Goal: Transaction & Acquisition: Purchase product/service

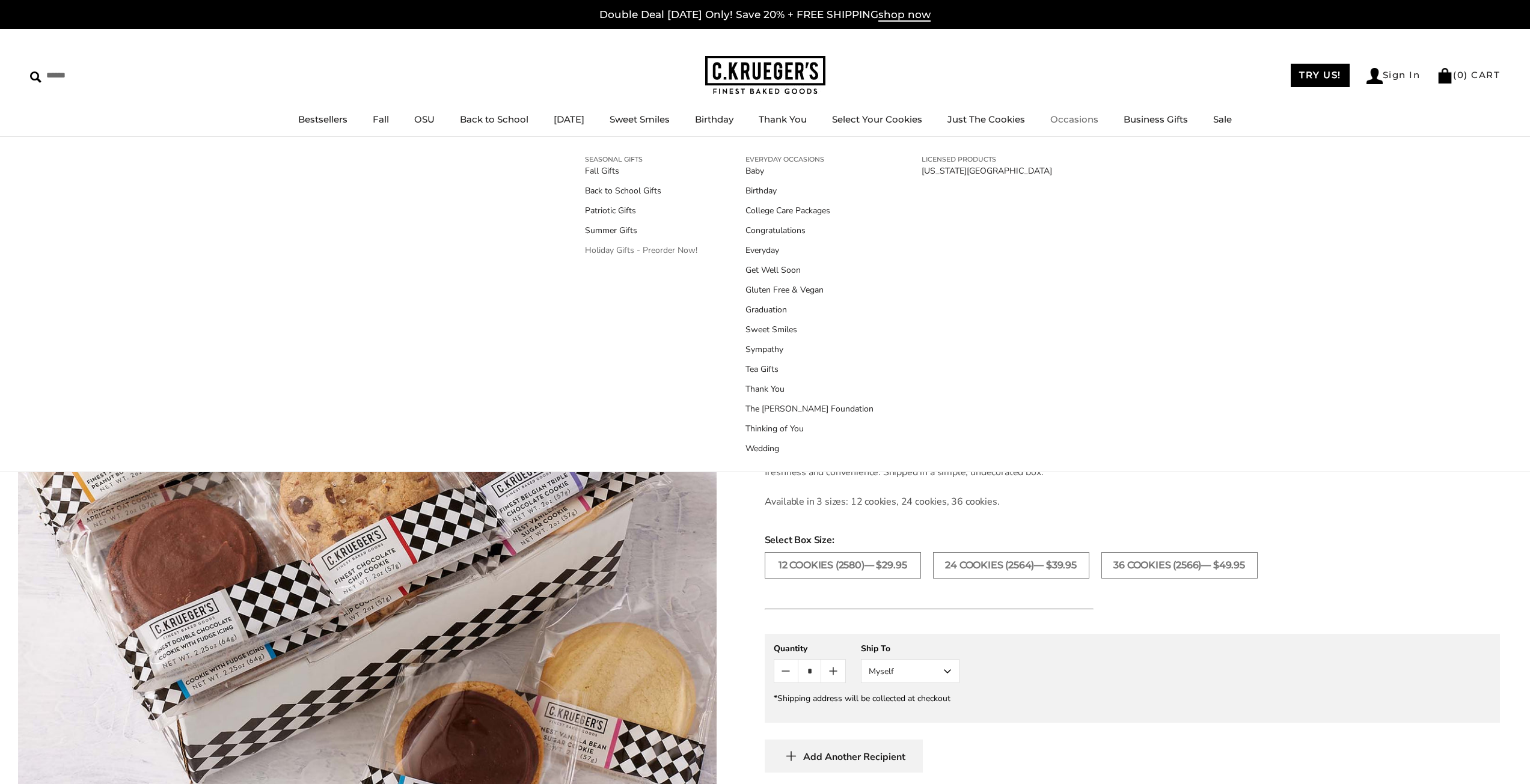
click at [624, 251] on link "Holiday Gifts - Preorder Now!" at bounding box center [641, 250] width 112 height 13
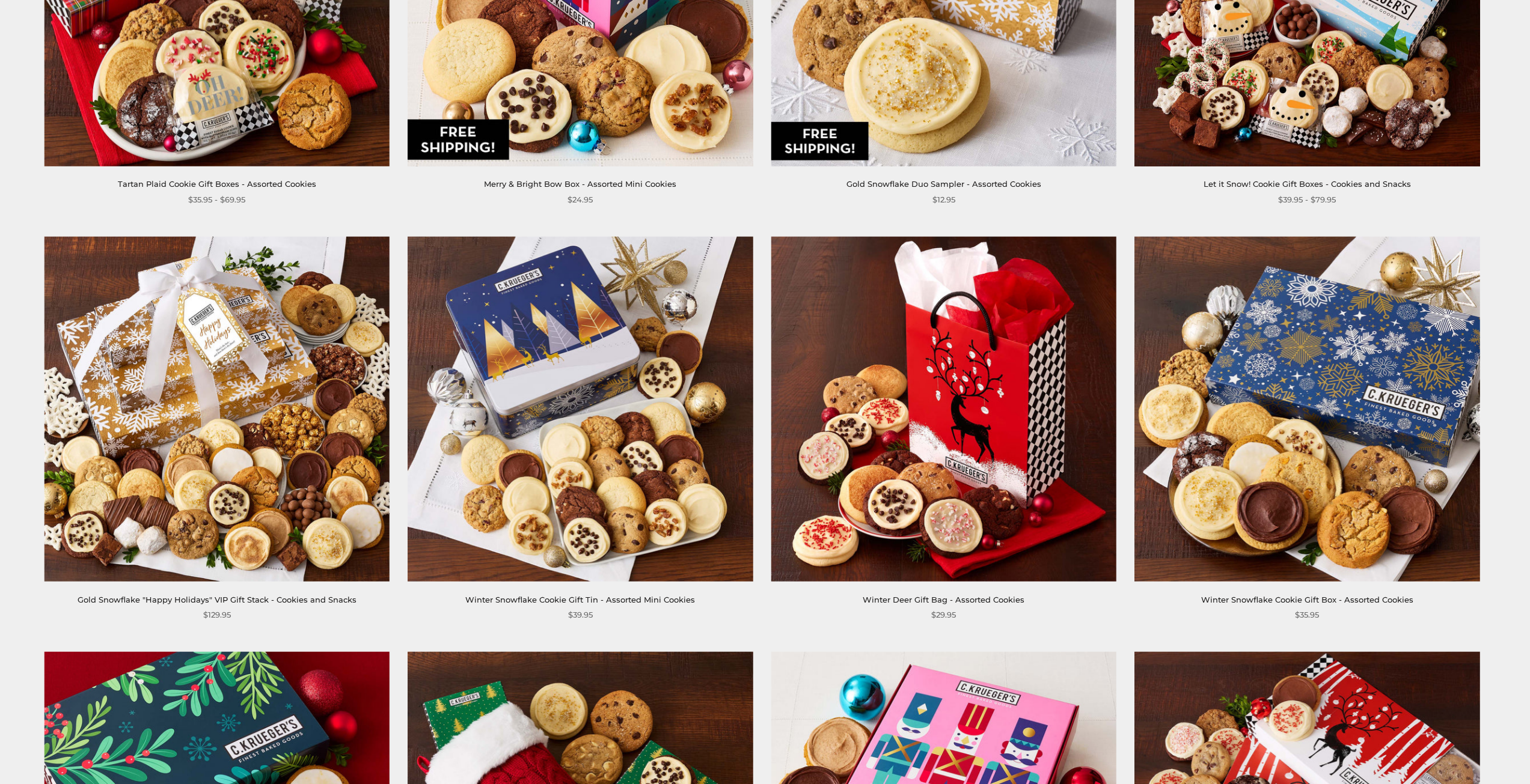
scroll to position [1262, 0]
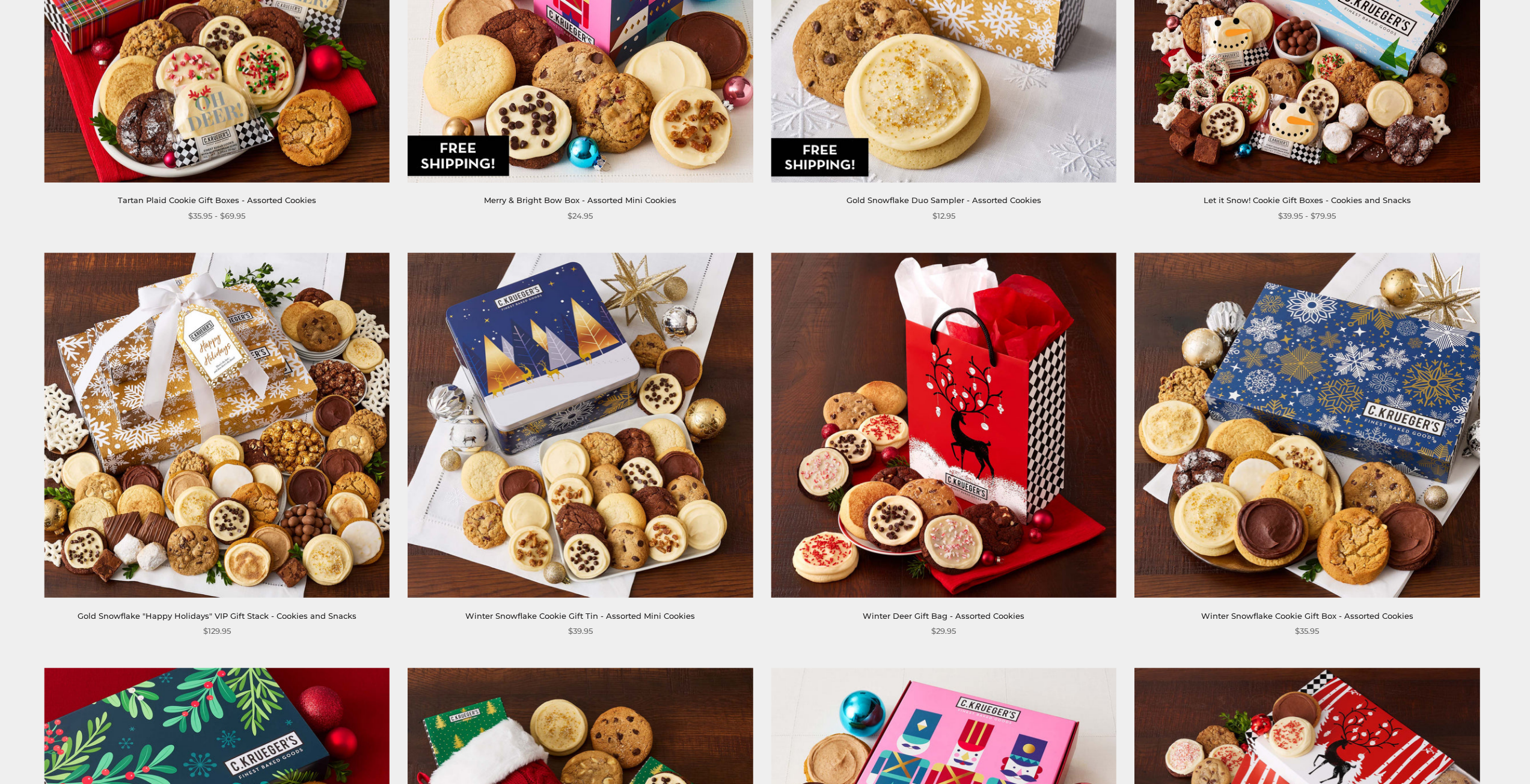
click at [570, 458] on img at bounding box center [580, 424] width 345 height 345
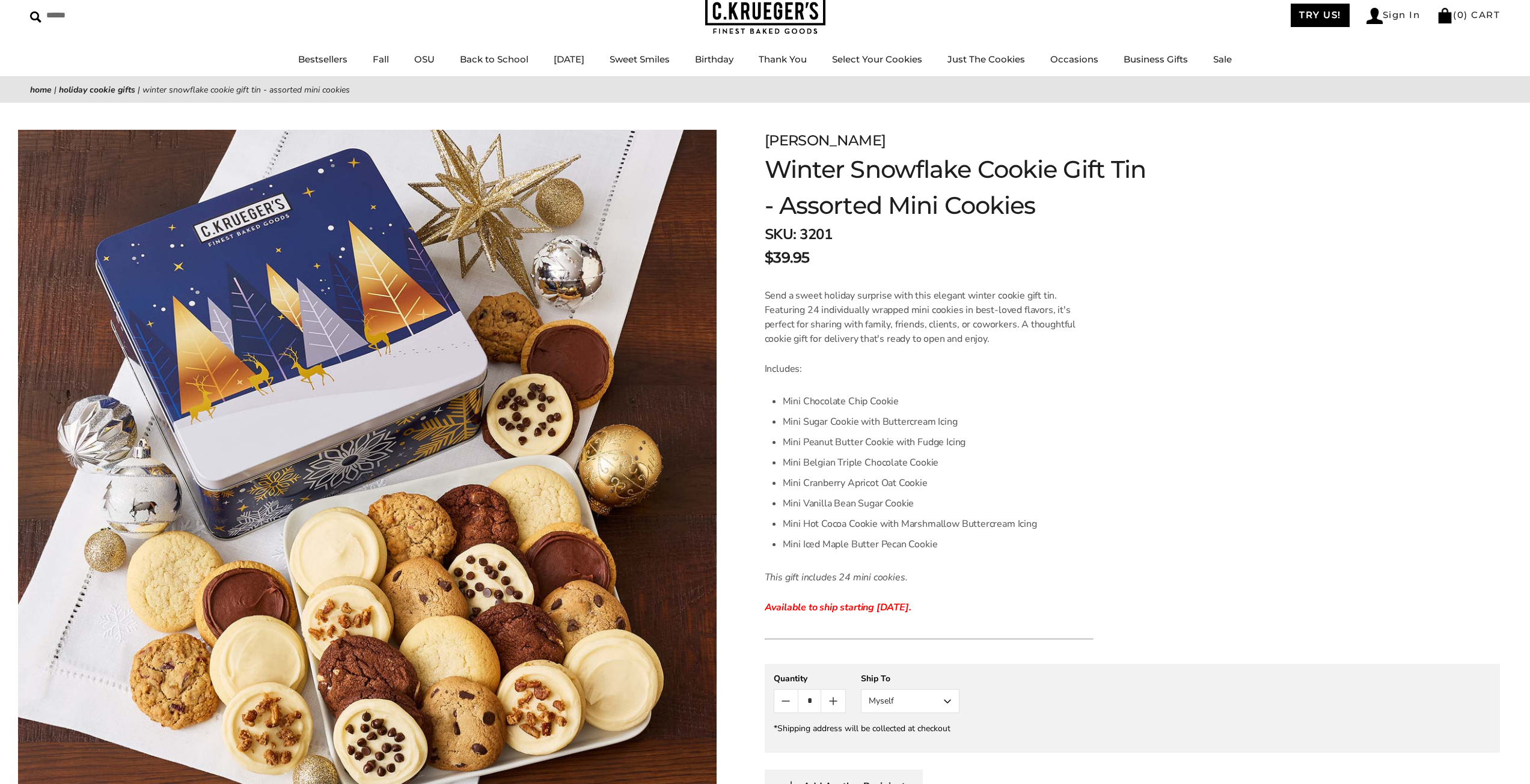
scroll to position [120, 0]
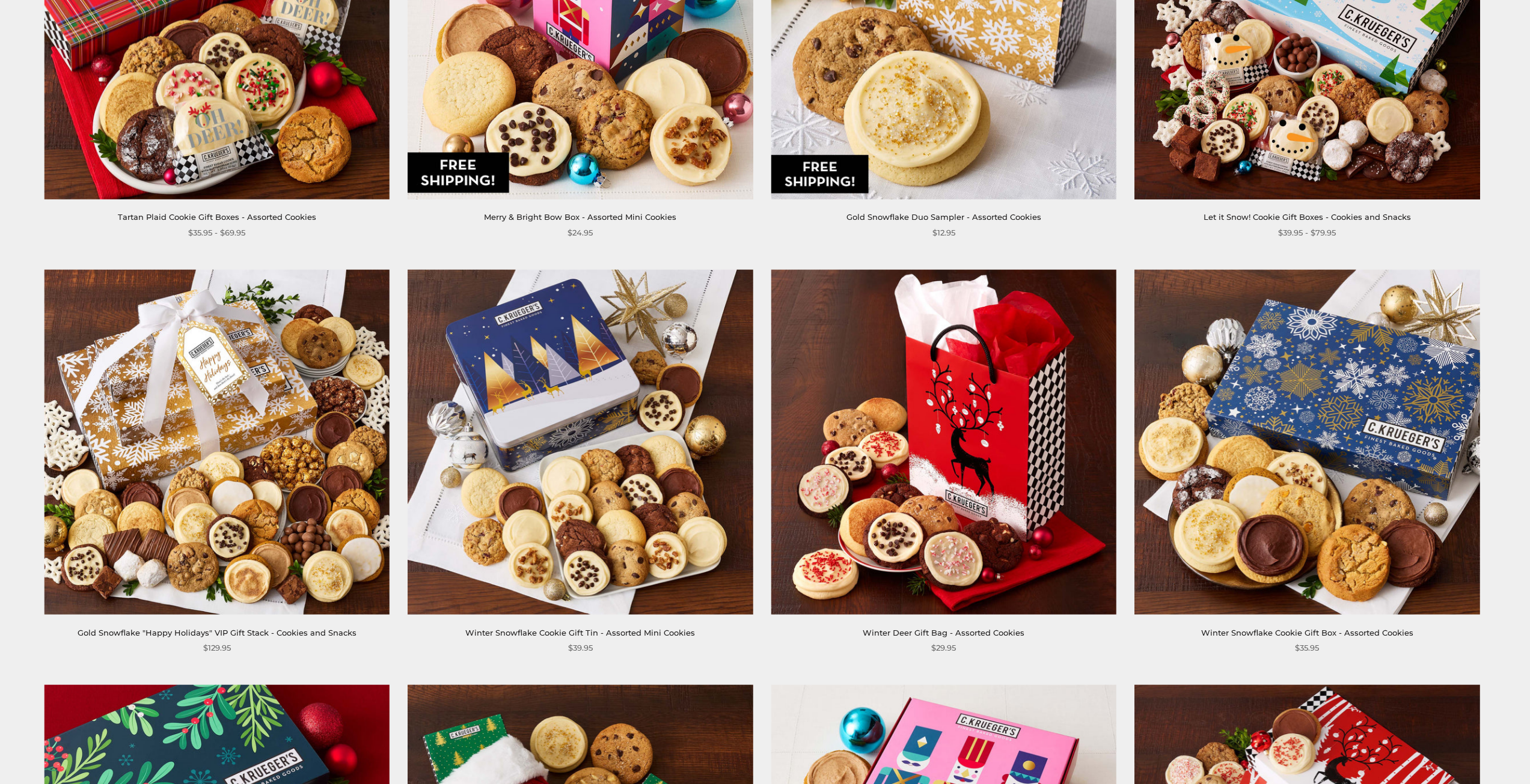
scroll to position [1202, 0]
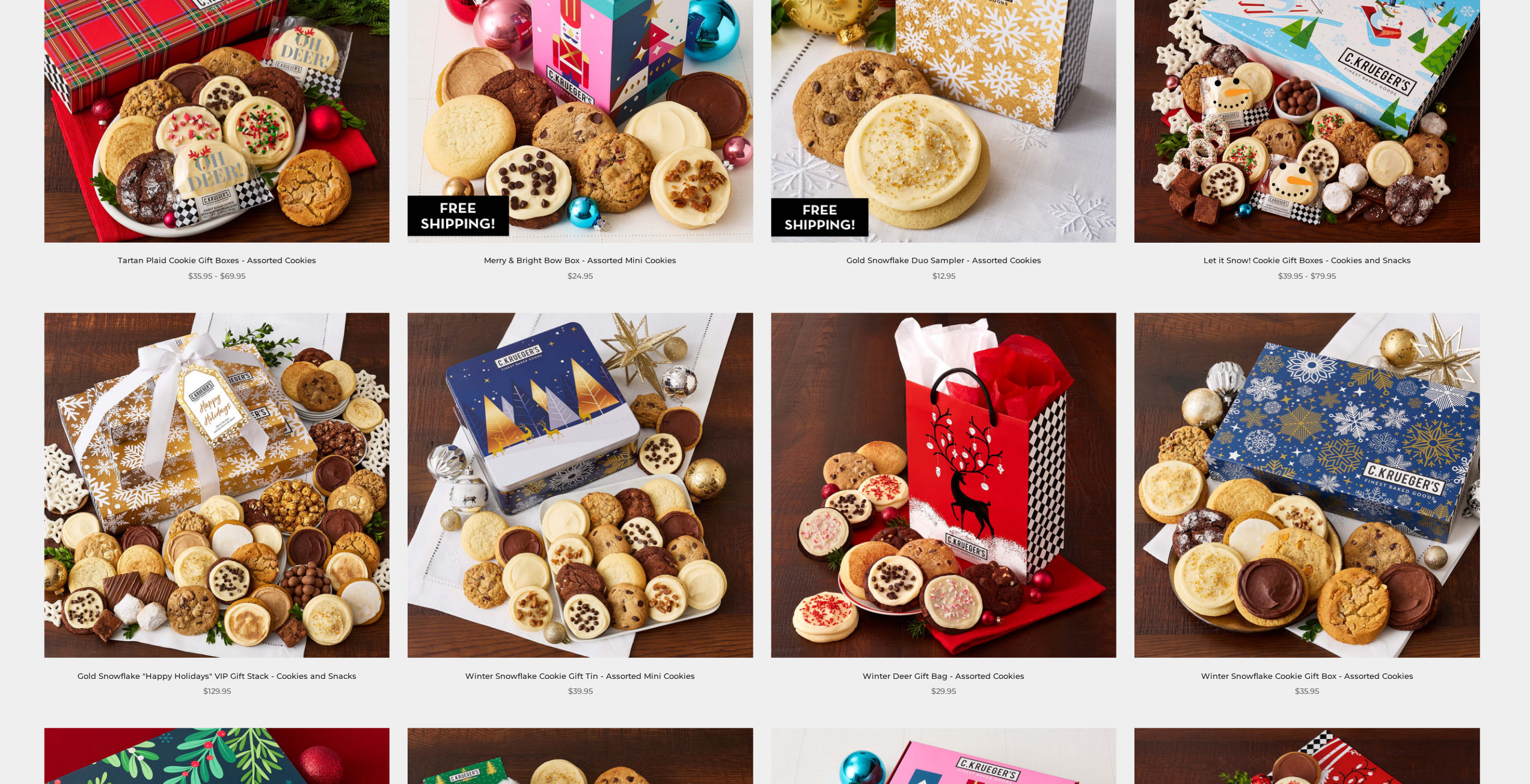
click at [611, 614] on img at bounding box center [580, 485] width 345 height 345
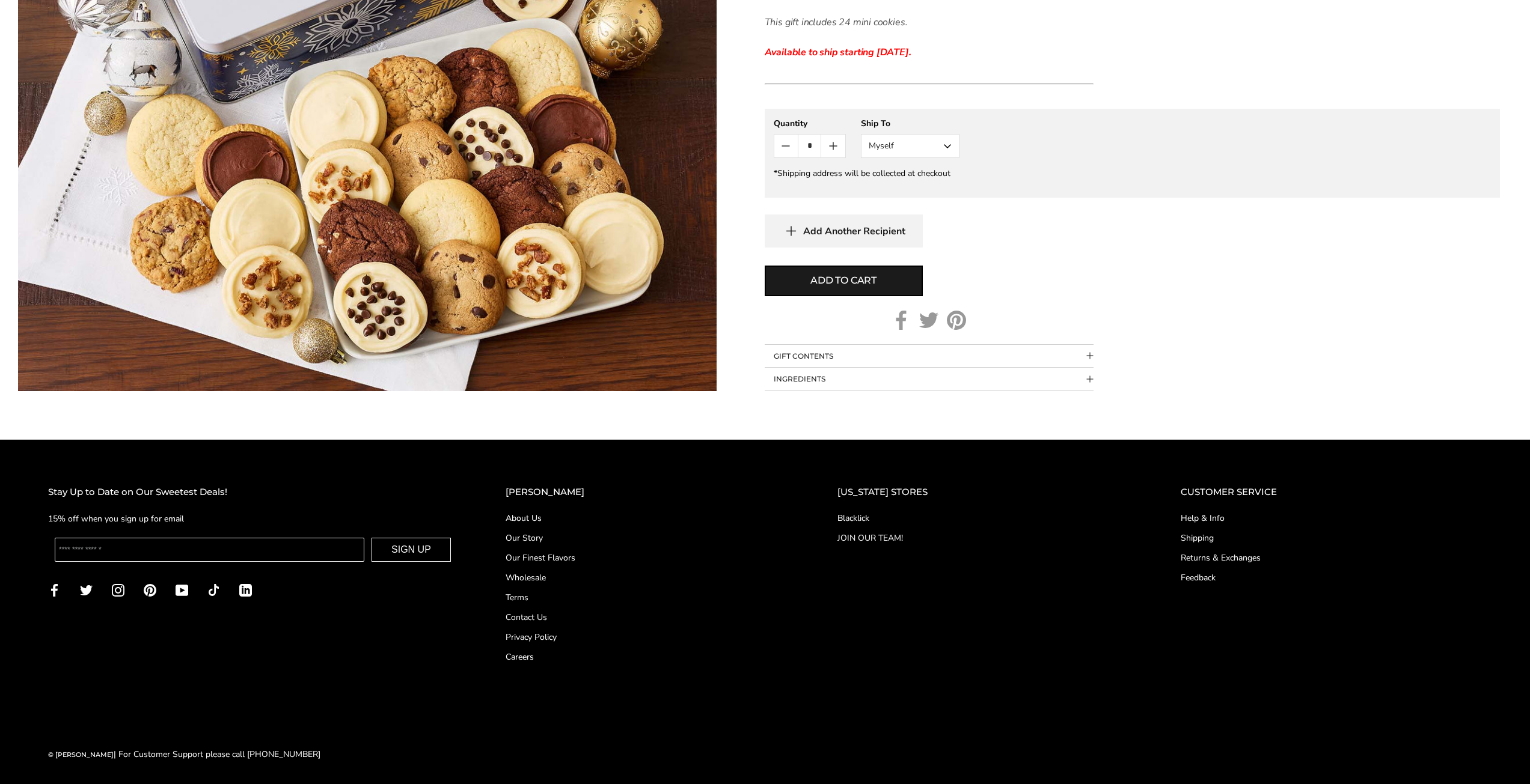
scroll to position [618, 0]
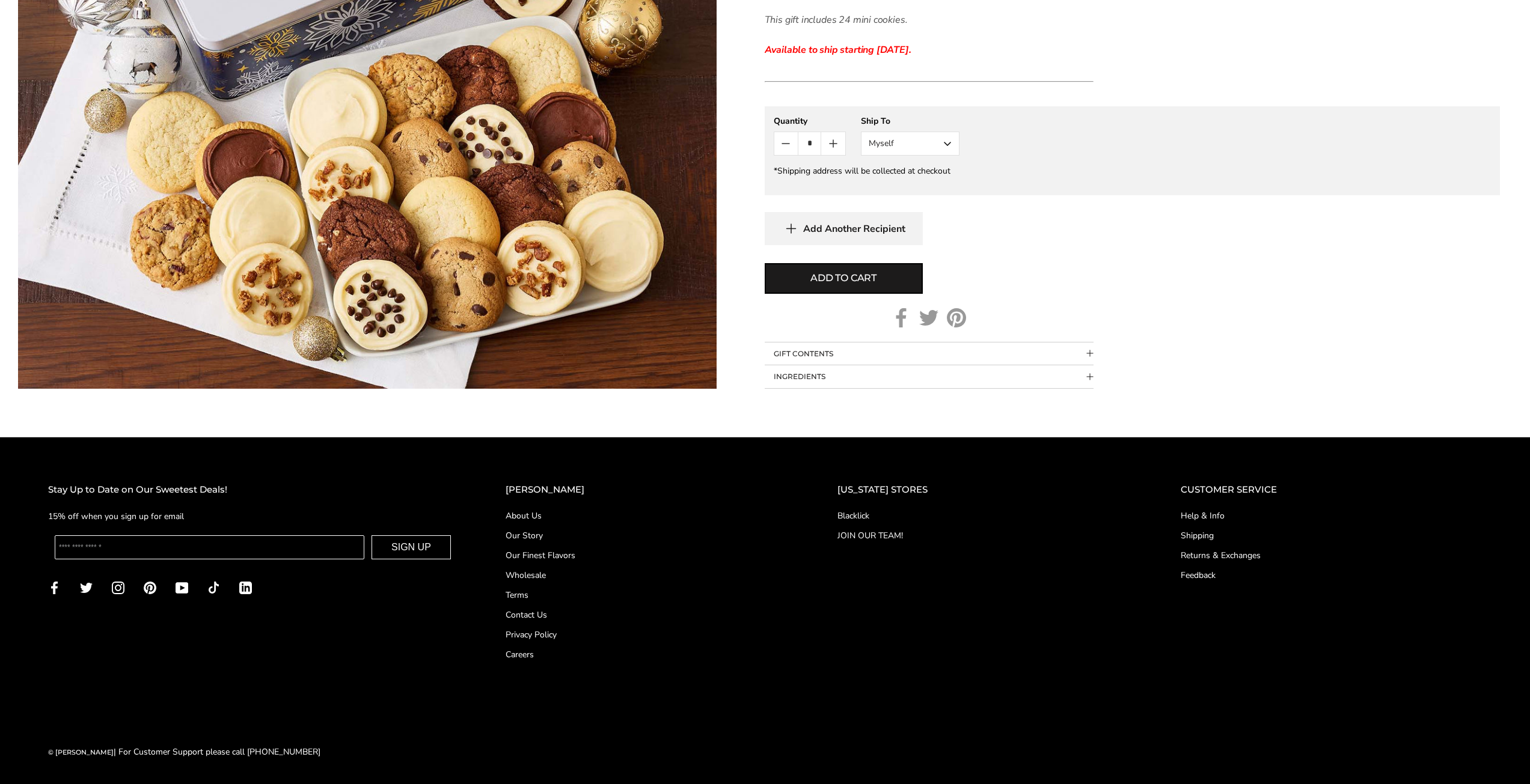
click at [583, 553] on link "Our Finest Flavors" at bounding box center [647, 555] width 283 height 13
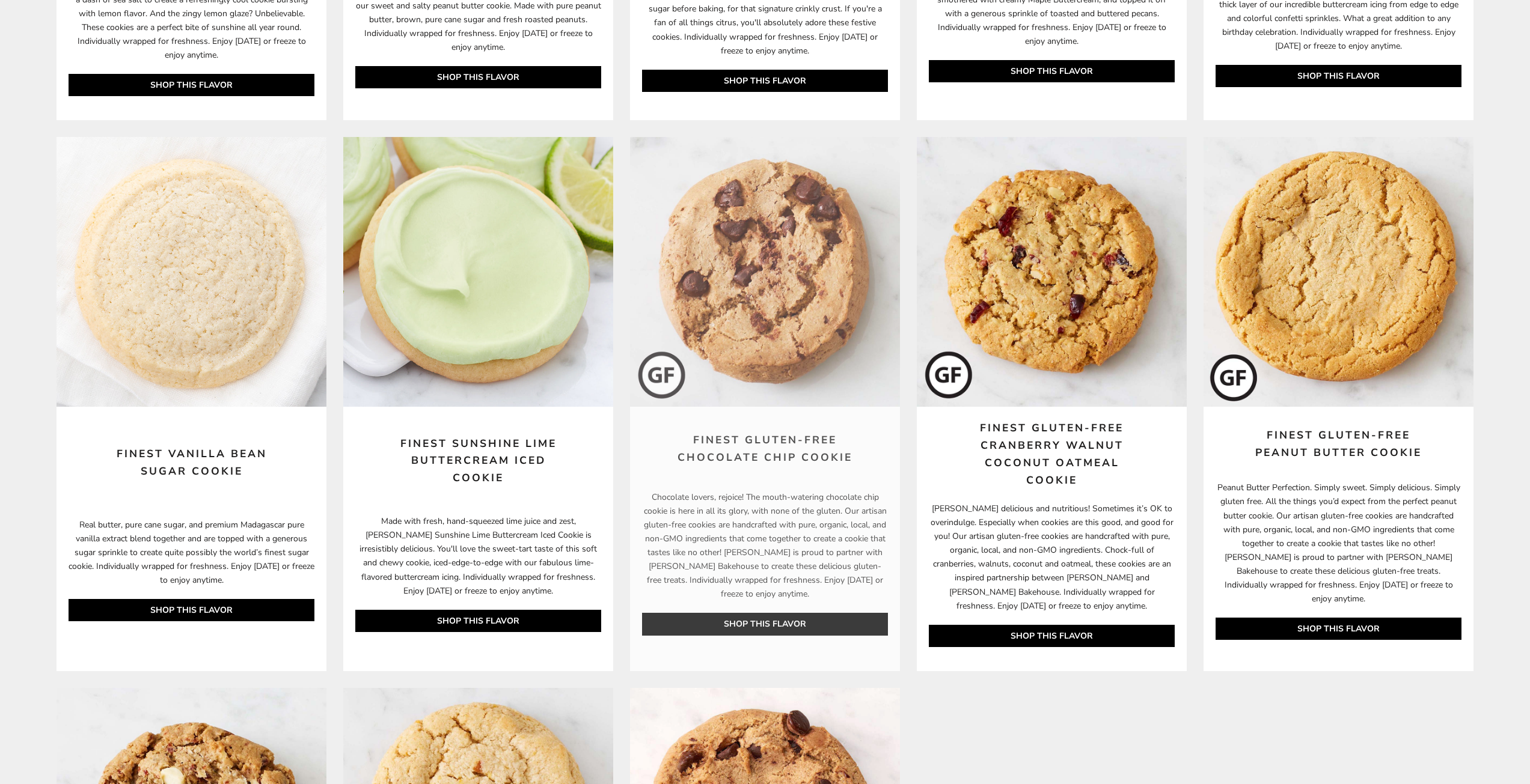
scroll to position [3426, 0]
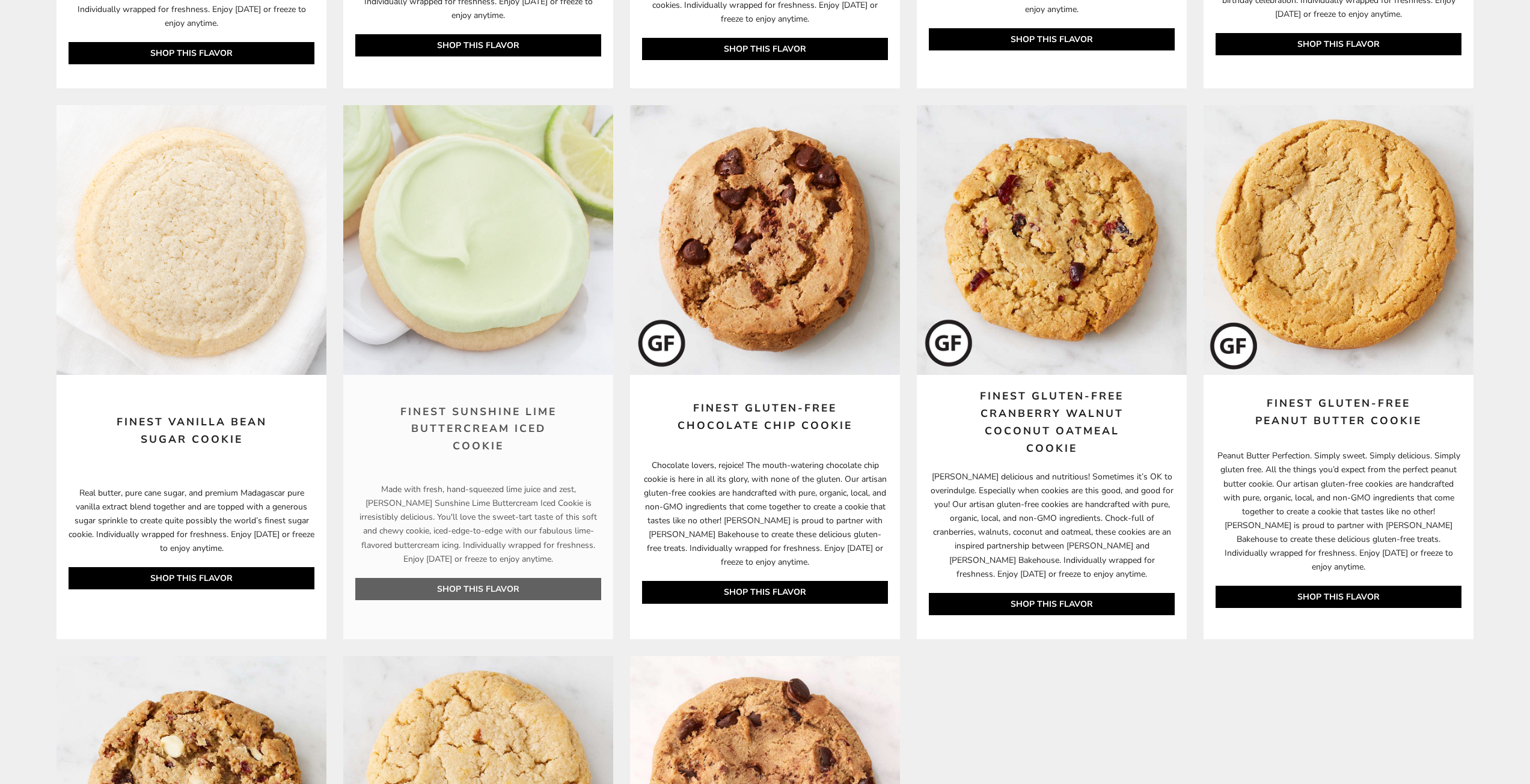
click at [513, 601] on link "SHOP THIS FLAVOR" at bounding box center [478, 589] width 246 height 22
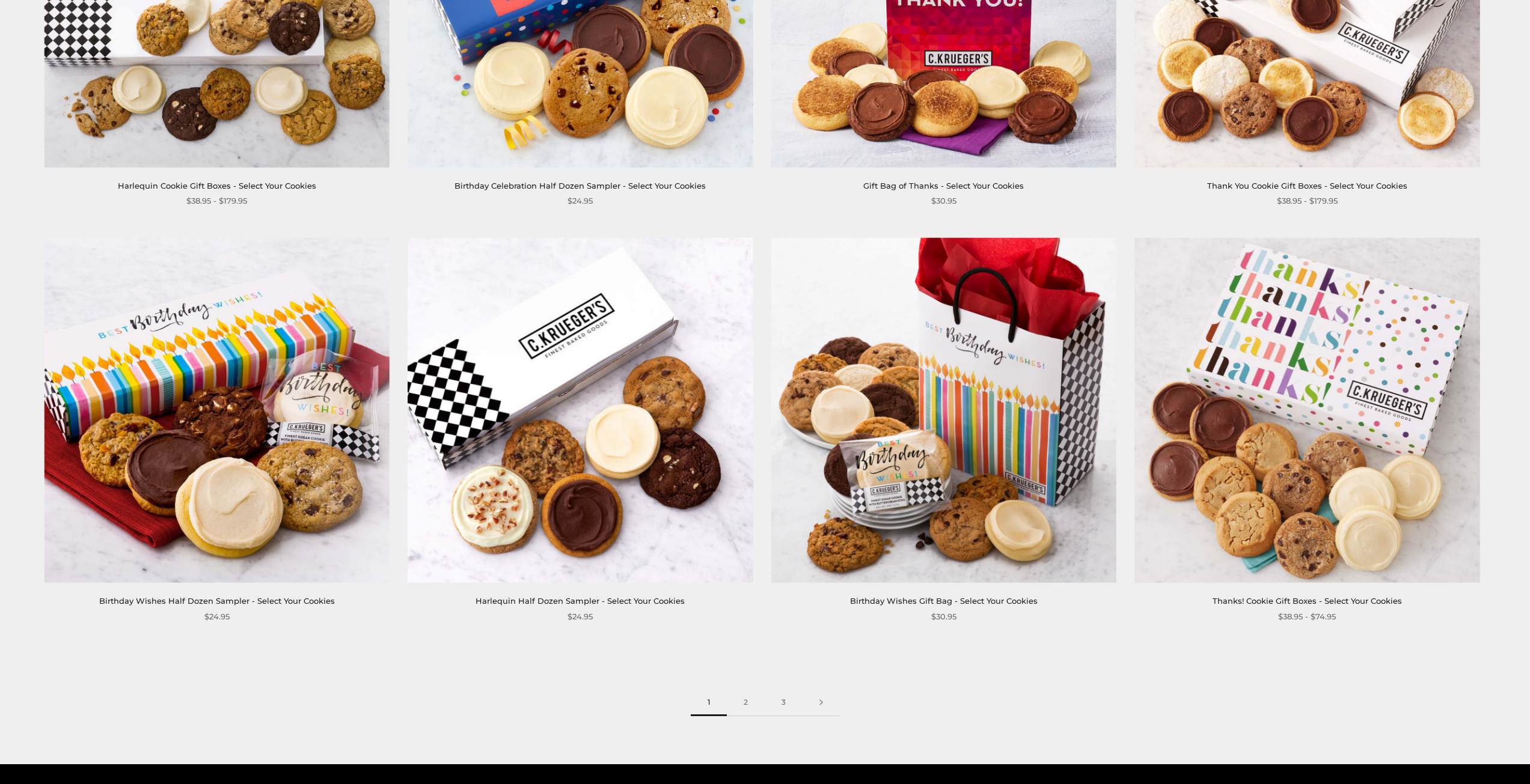
scroll to position [2163, 0]
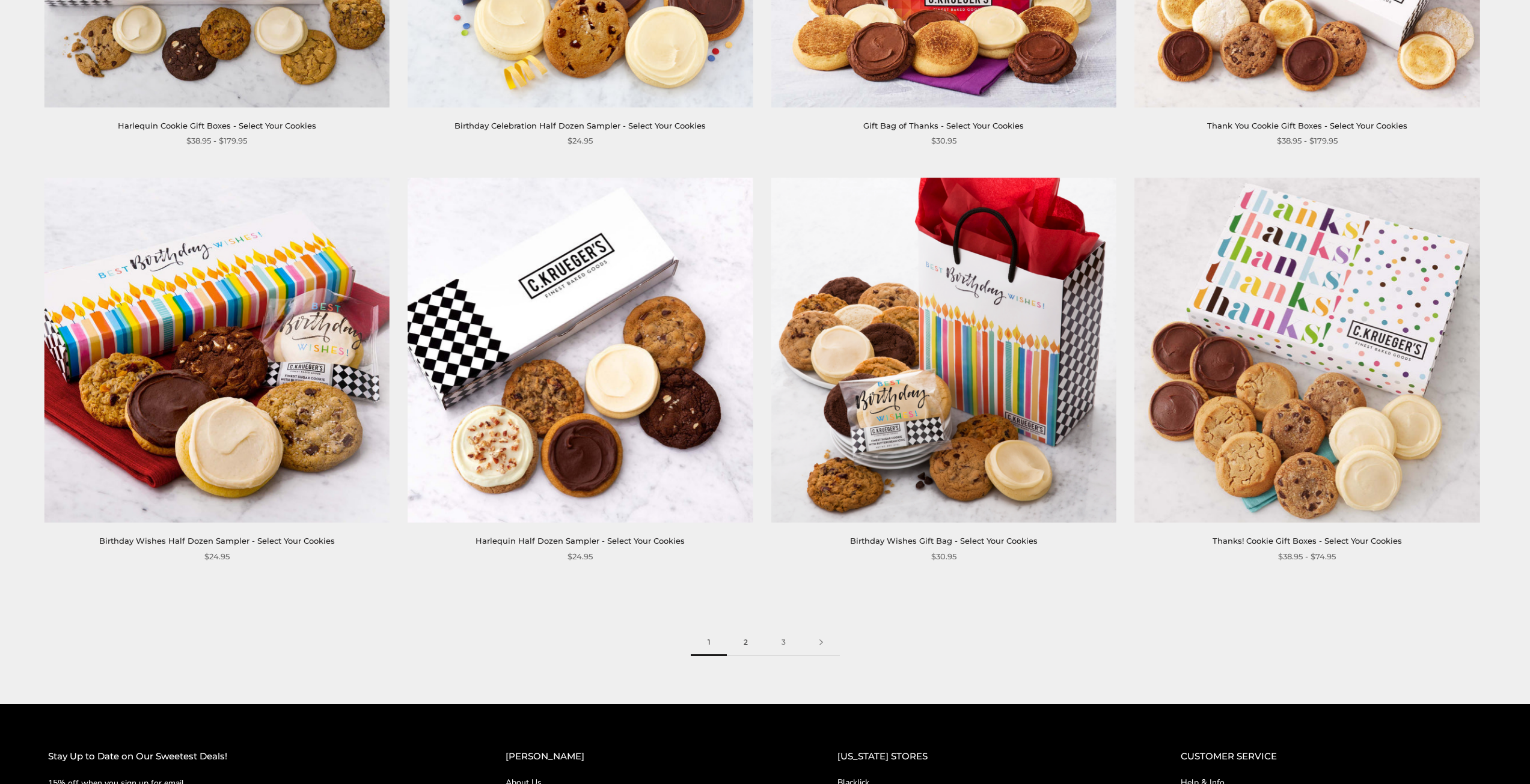
click at [745, 644] on link "2" at bounding box center [746, 643] width 38 height 27
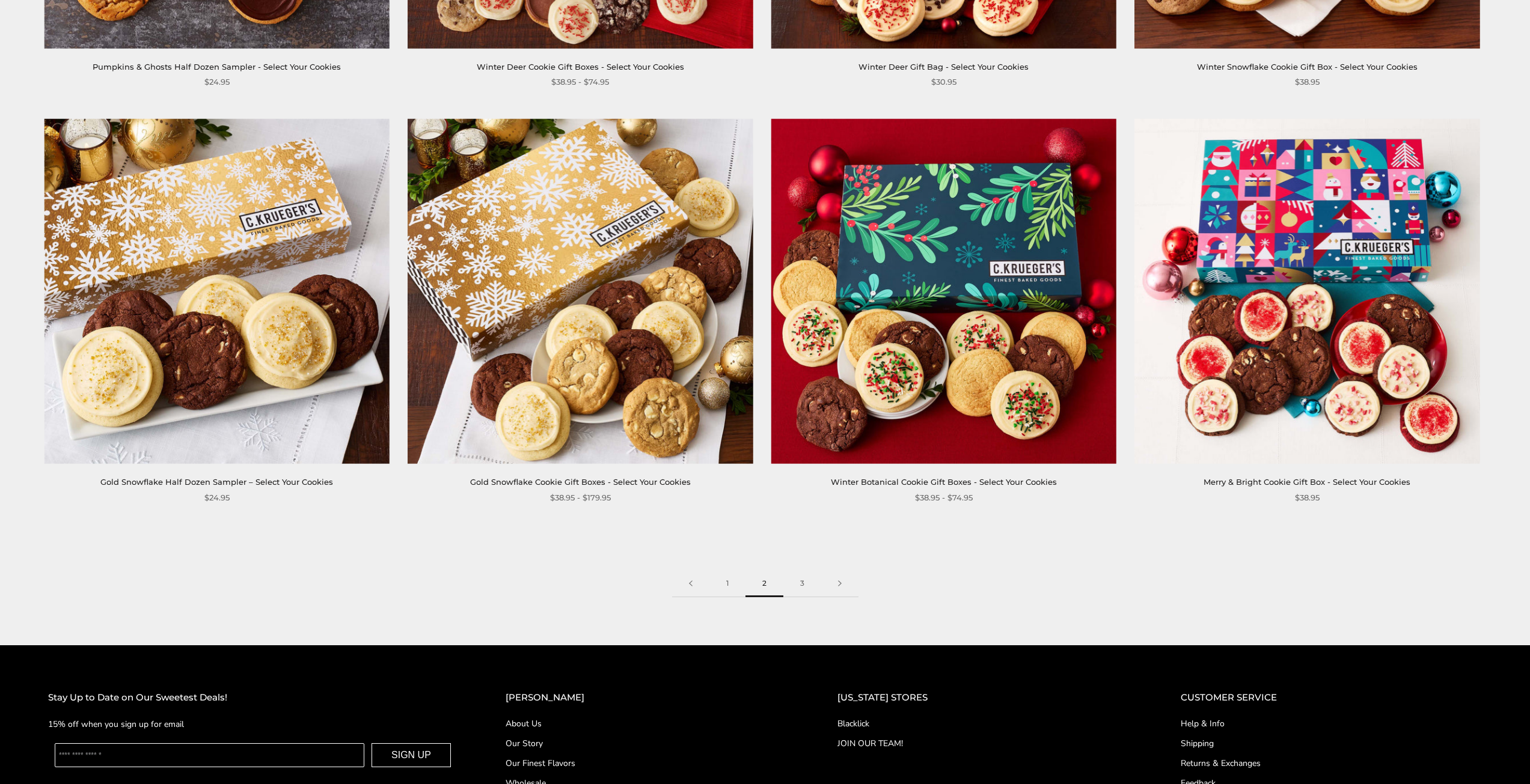
scroll to position [2284, 0]
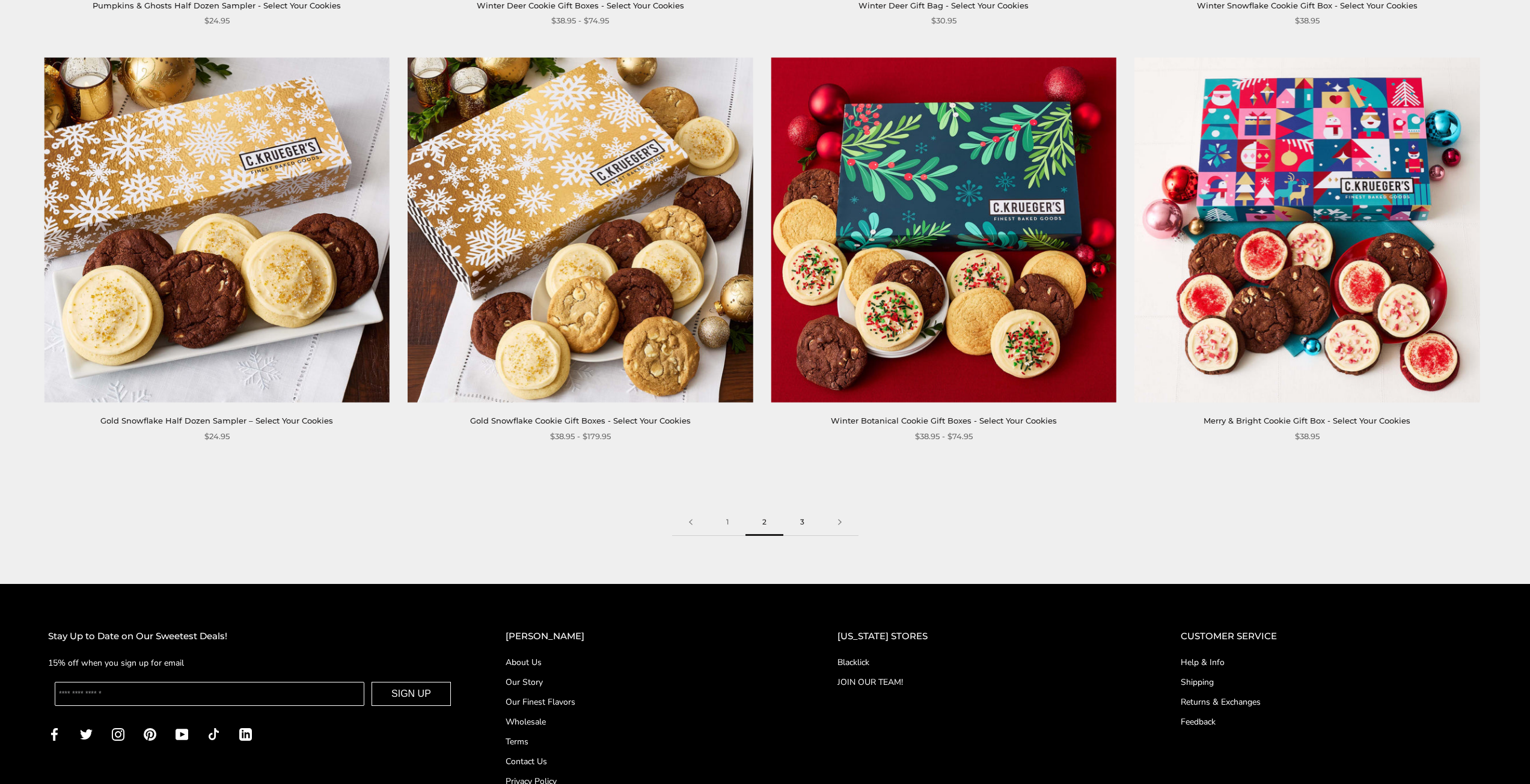
click at [803, 528] on link "3" at bounding box center [803, 523] width 38 height 27
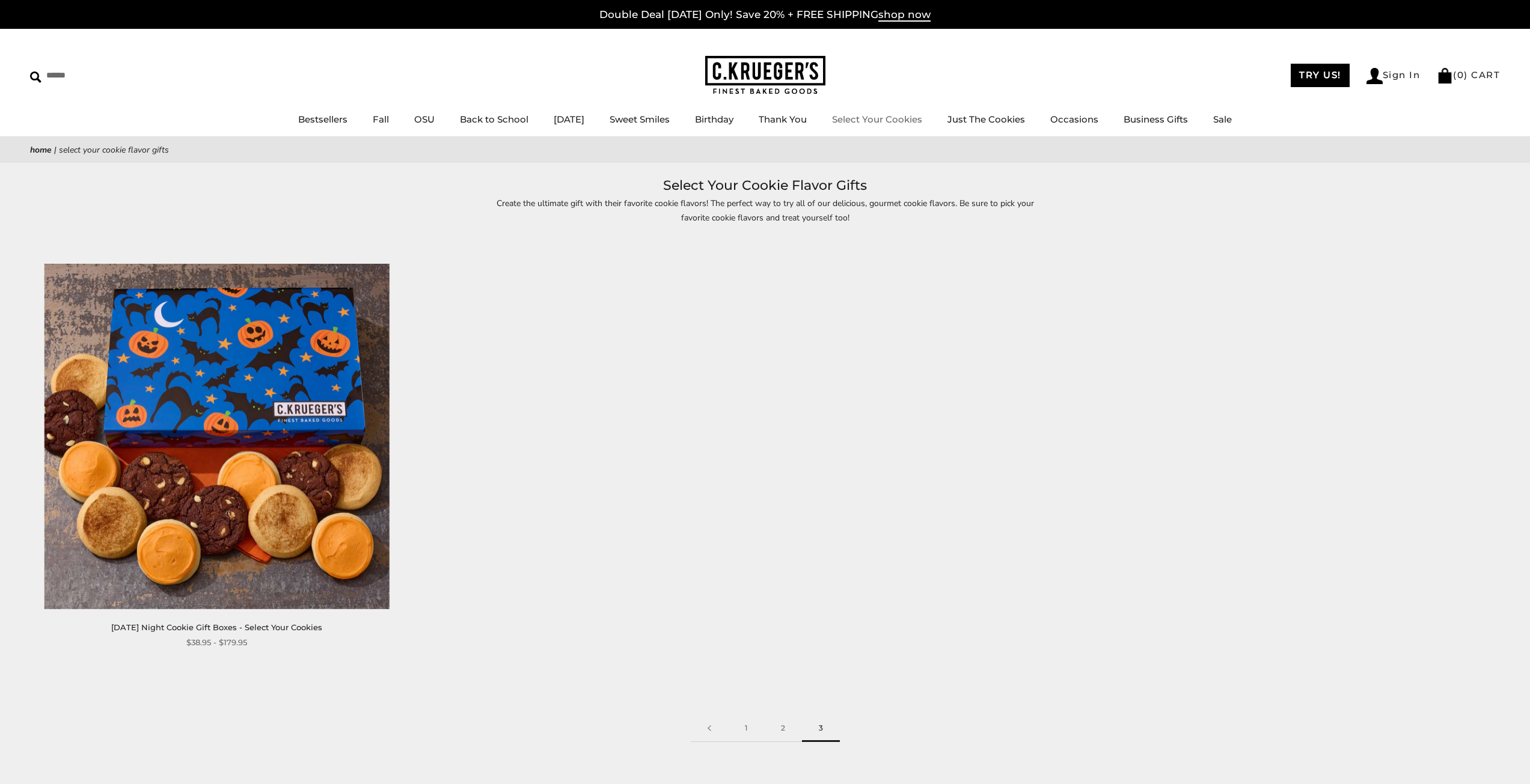
click at [890, 123] on link "Select Your Cookies" at bounding box center [877, 119] width 90 height 11
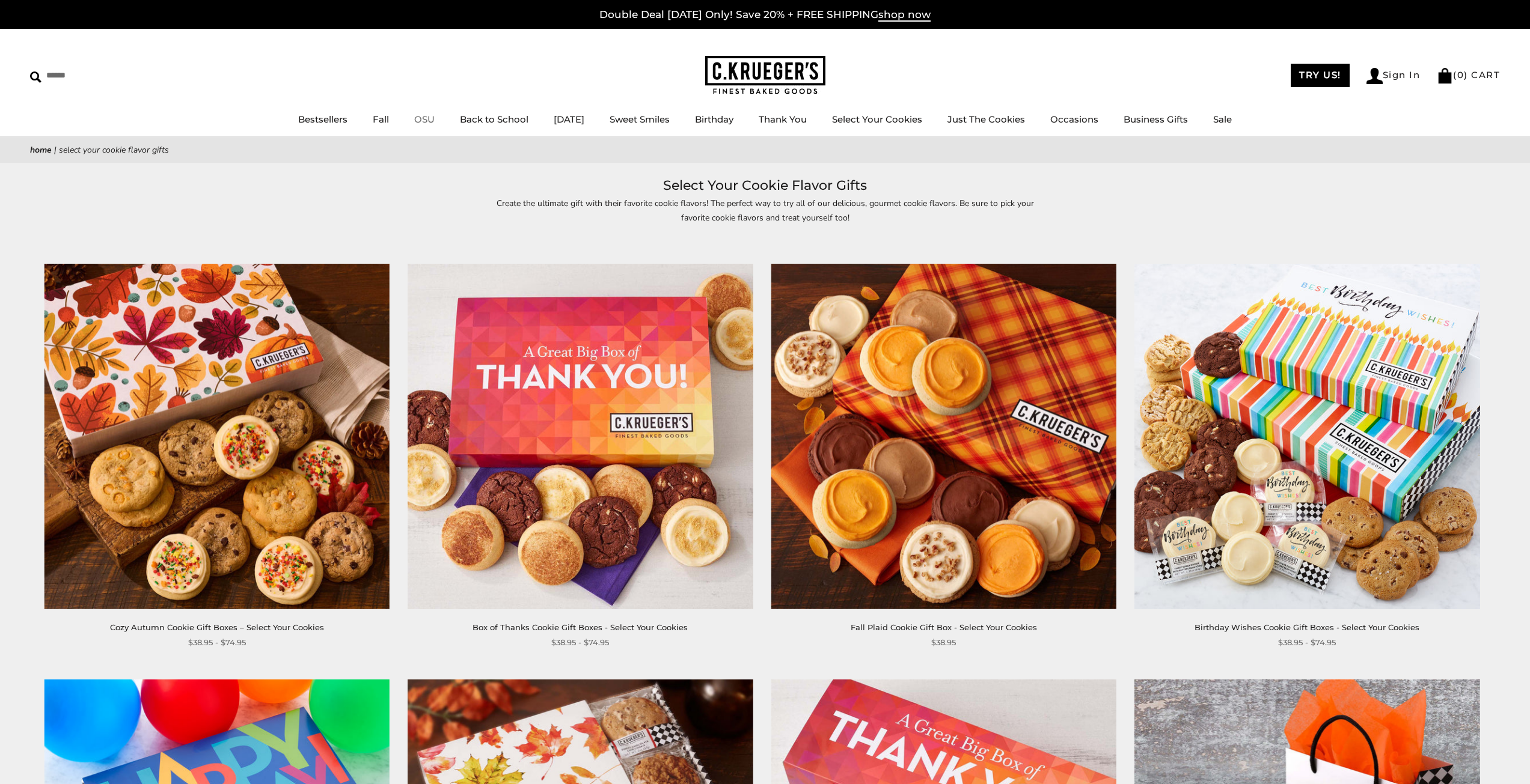
click at [417, 119] on link "OSU" at bounding box center [424, 119] width 20 height 11
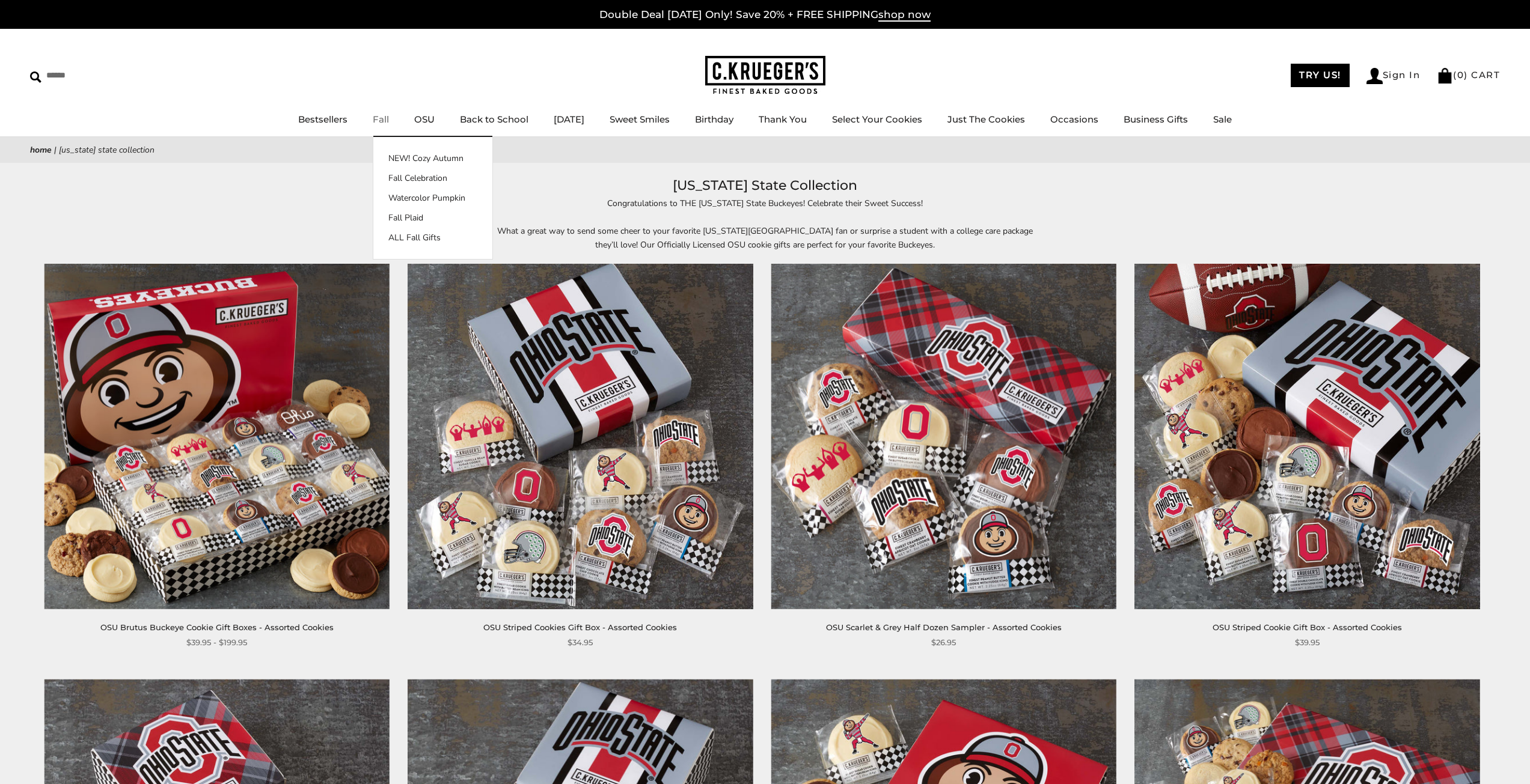
click at [364, 123] on ul "Bestsellers Fall NEW! Cozy Autumn Fall Celebration Watercolor Pumpkin Fall Plai…" at bounding box center [765, 126] width 1530 height 27
click at [373, 121] on link "Fall" at bounding box center [380, 119] width 16 height 11
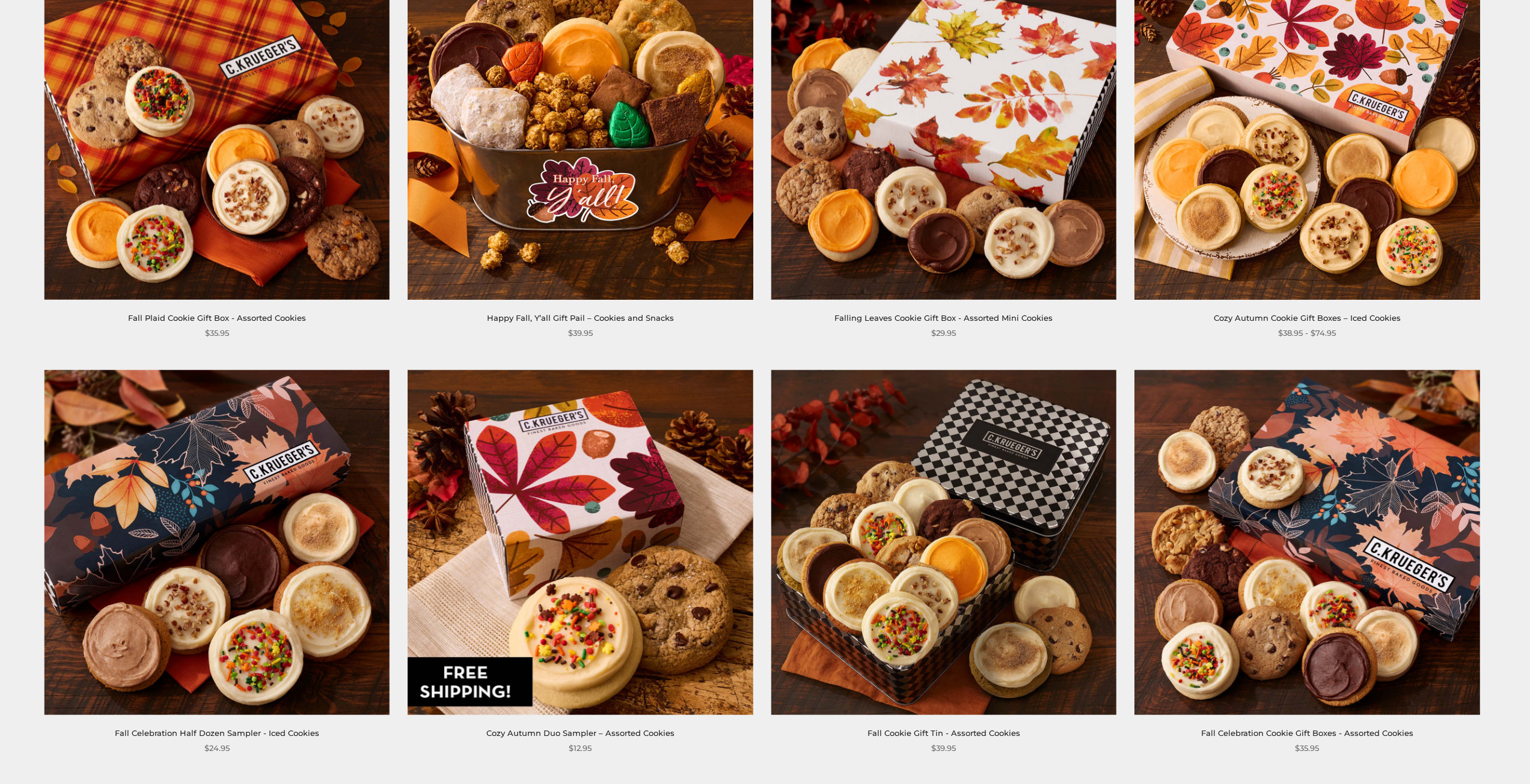
scroll to position [781, 0]
